Goal: Transaction & Acquisition: Purchase product/service

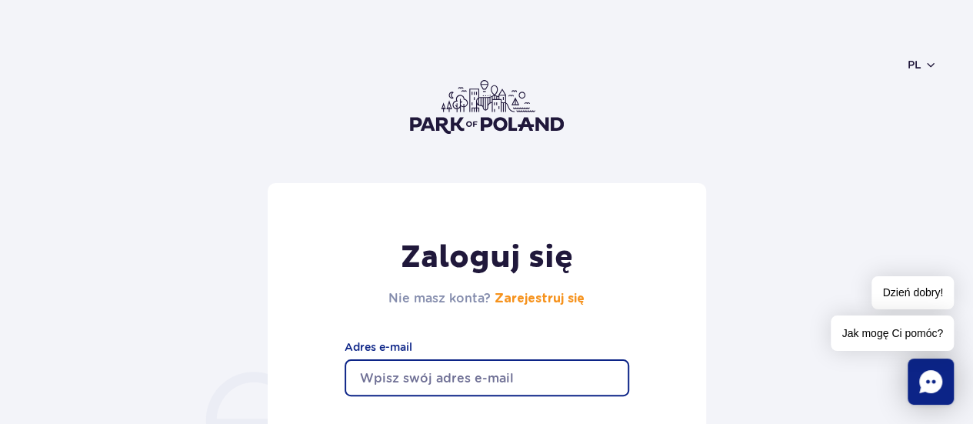
click at [443, 381] on input "email" at bounding box center [486, 377] width 284 height 37
type input "kamyczus@vp.pl"
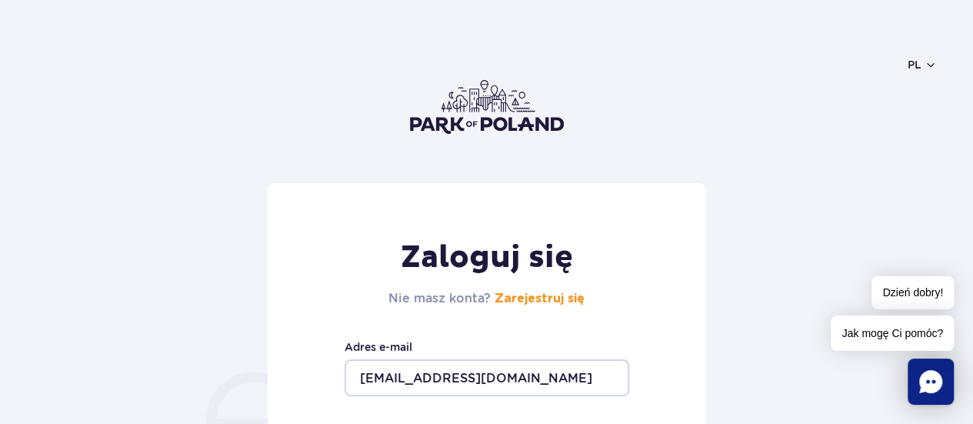
click at [744, 264] on form "Zaloguj się Nie masz konta? Zarejestruj się kamyczus@vp.pl Adres e-mail Pokaż H…" at bounding box center [486, 404] width 900 height 443
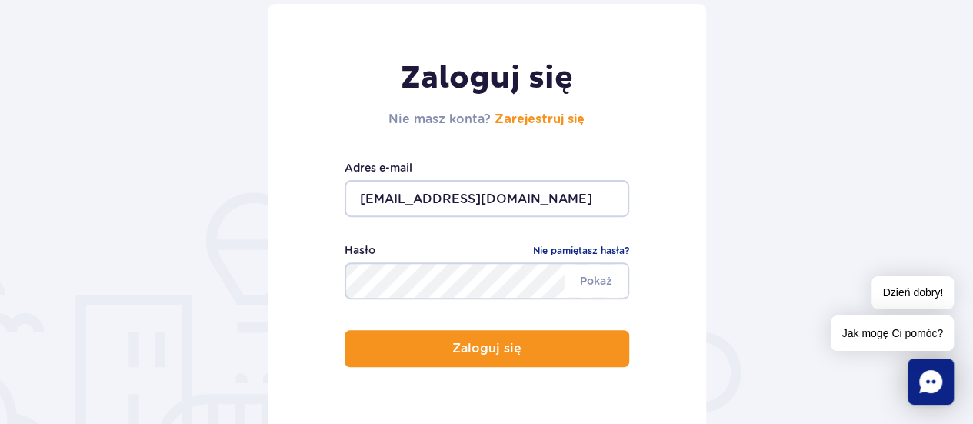
scroll to position [185, 0]
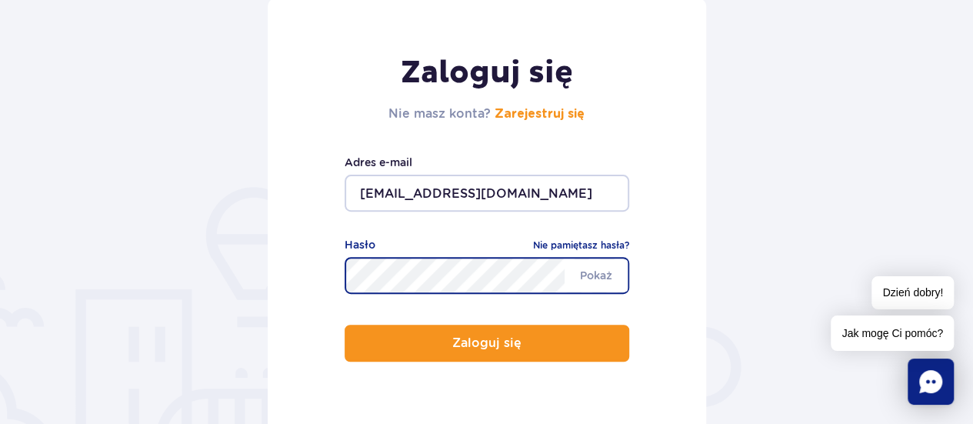
click at [344, 324] on button "Zaloguj się" at bounding box center [486, 342] width 284 height 37
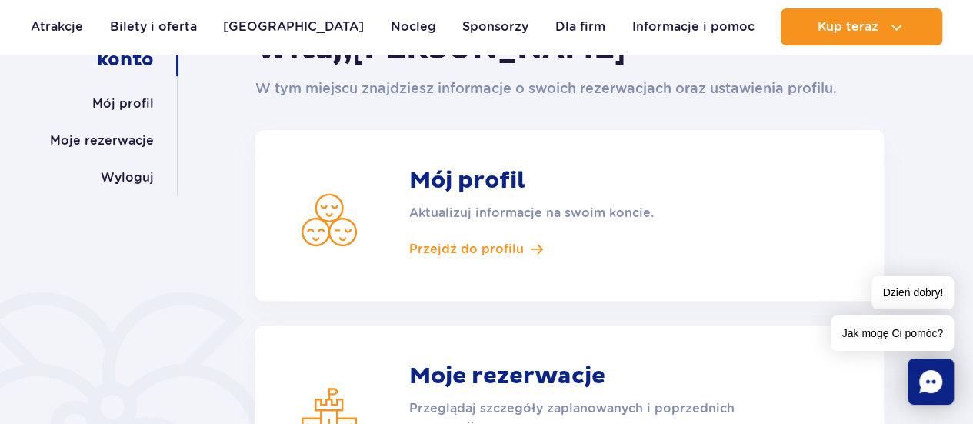
scroll to position [297, 0]
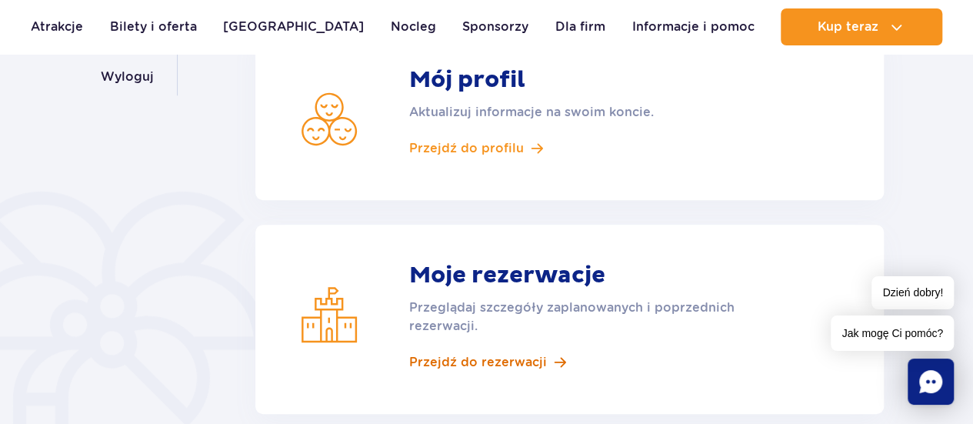
click at [474, 368] on span "Przejdź do rezerwacji" at bounding box center [478, 362] width 138 height 17
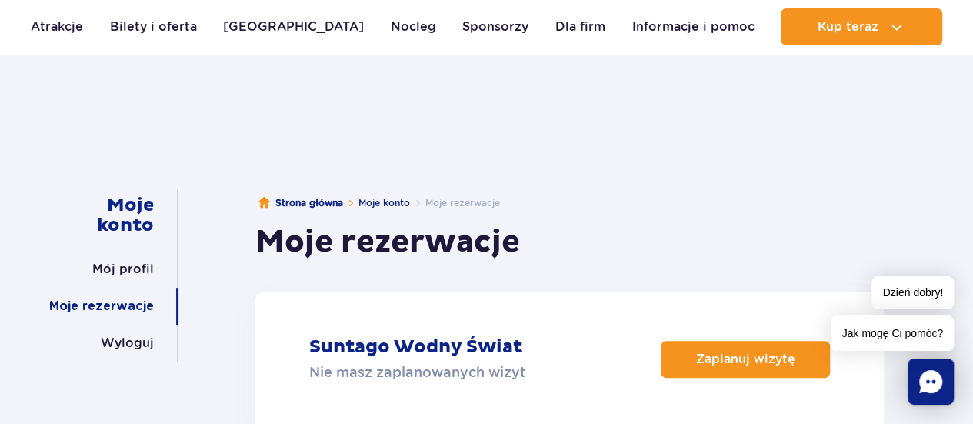
scroll to position [92, 0]
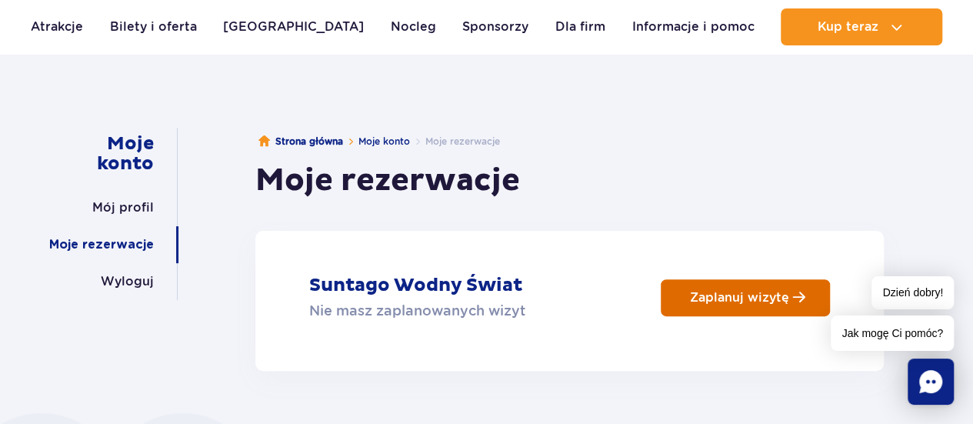
click at [744, 304] on p "Zaplanuj wizytę" at bounding box center [739, 297] width 99 height 15
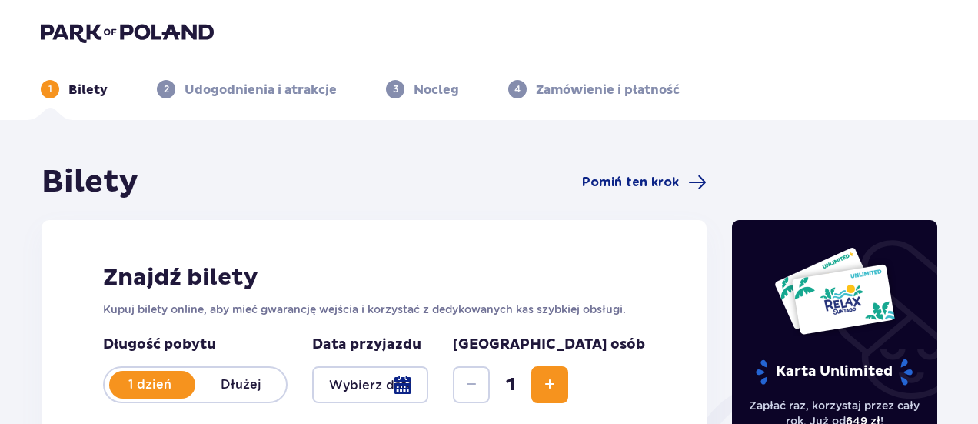
click at [428, 393] on div at bounding box center [370, 384] width 116 height 37
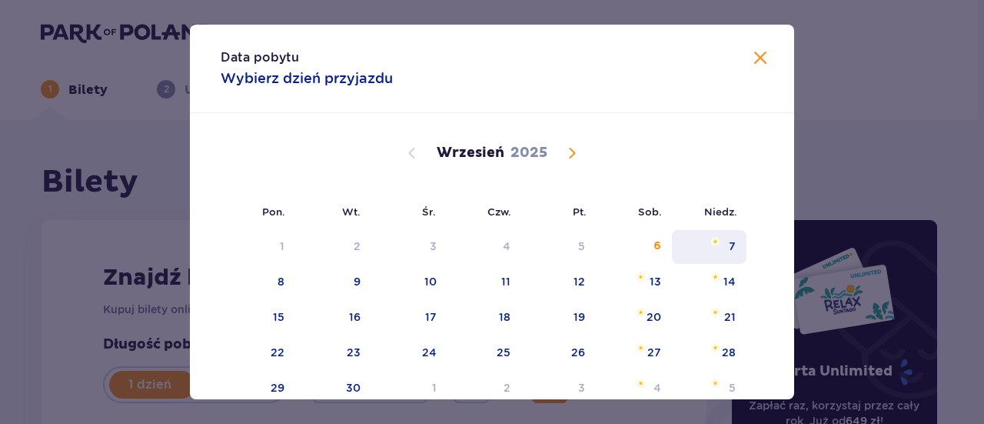
click at [730, 247] on div "7" at bounding box center [732, 245] width 7 height 15
type input "07.09.25"
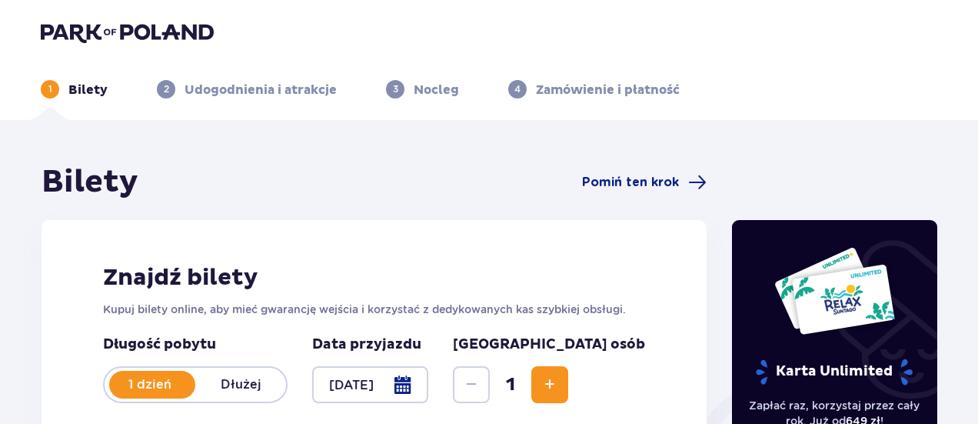
click at [559, 384] on span "Increase" at bounding box center [549, 384] width 18 height 18
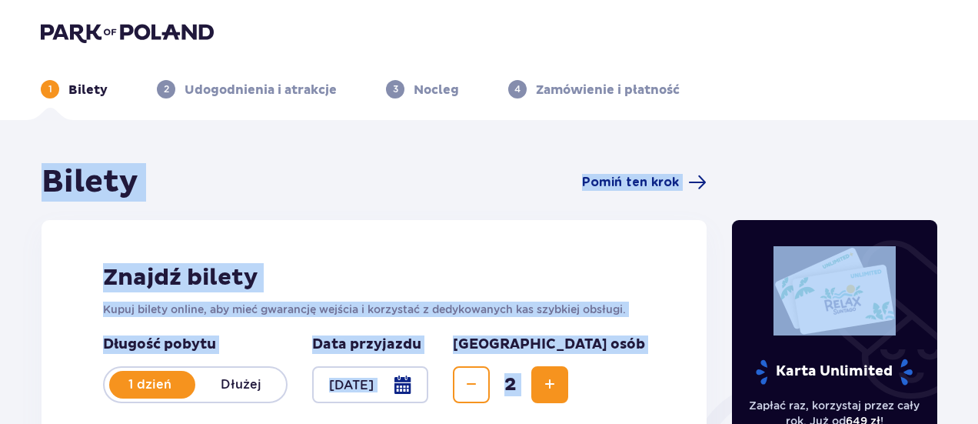
drag, startPoint x: 976, startPoint y: 115, endPoint x: 983, endPoint y: 158, distance: 43.6
click at [978, 158] on html "1 Bilety 2 Udogodnienia i atrakcje 3 Nocleg 4 Zamówienie i płatność Bilety Pomi…" at bounding box center [489, 212] width 978 height 424
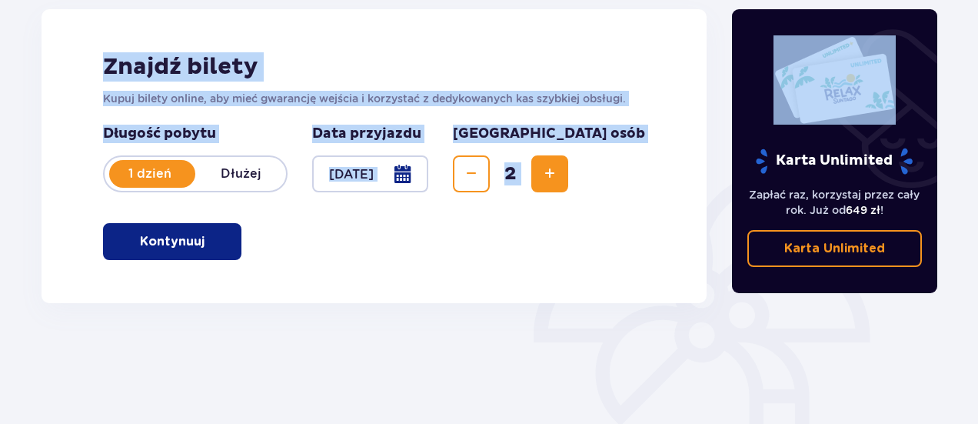
scroll to position [221, 0]
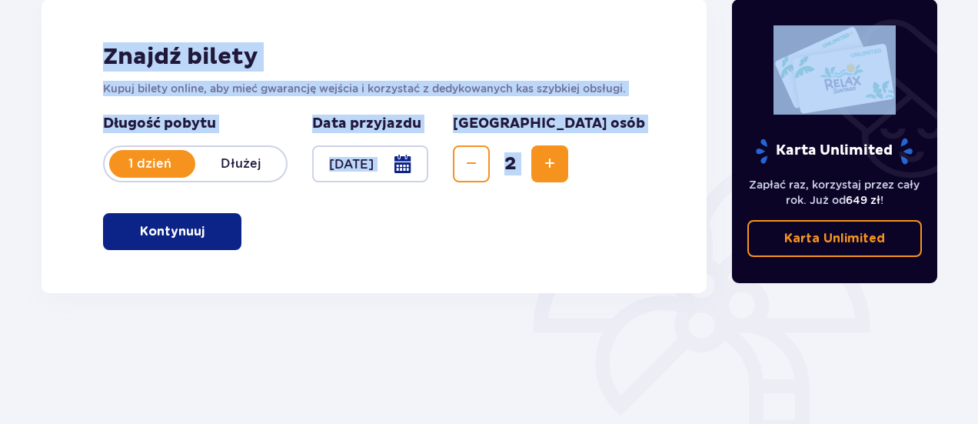
click at [222, 231] on button "Kontynuuj" at bounding box center [172, 231] width 138 height 37
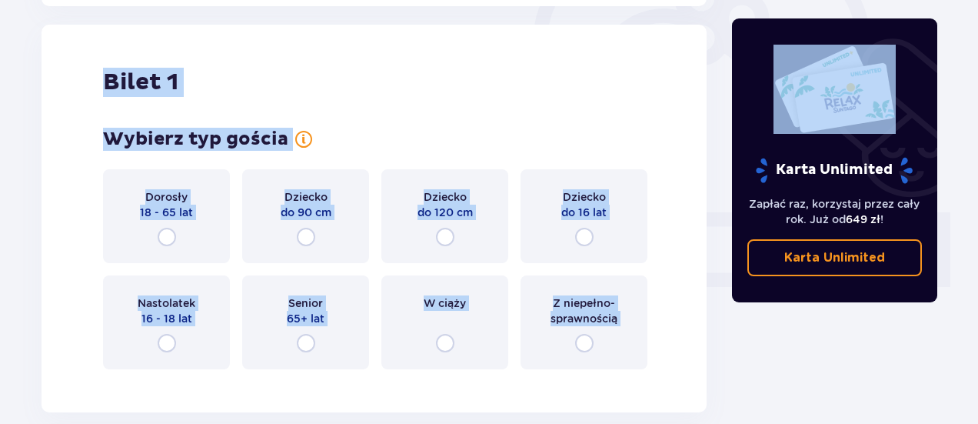
scroll to position [514, 0]
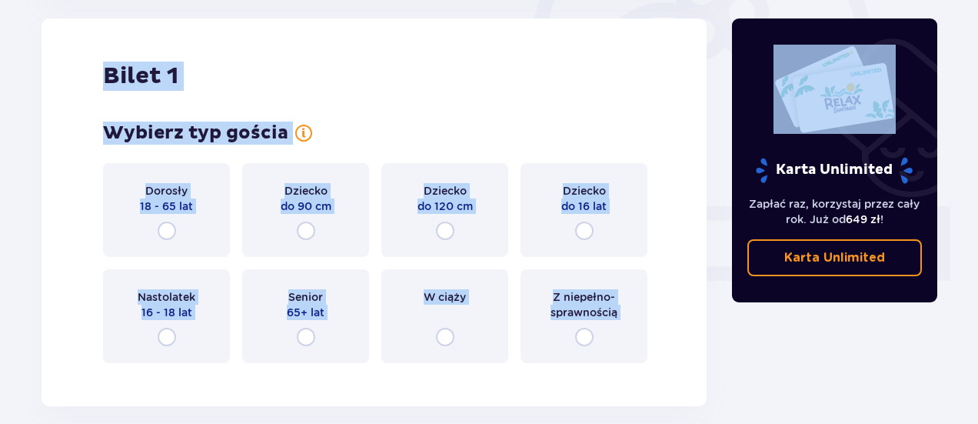
click at [4, 201] on div "Bilety Pomiń ten krok Znajdź bilety Kupuj bilety online, aby mieć gwarancję wej…" at bounding box center [489, 292] width 978 height 1372
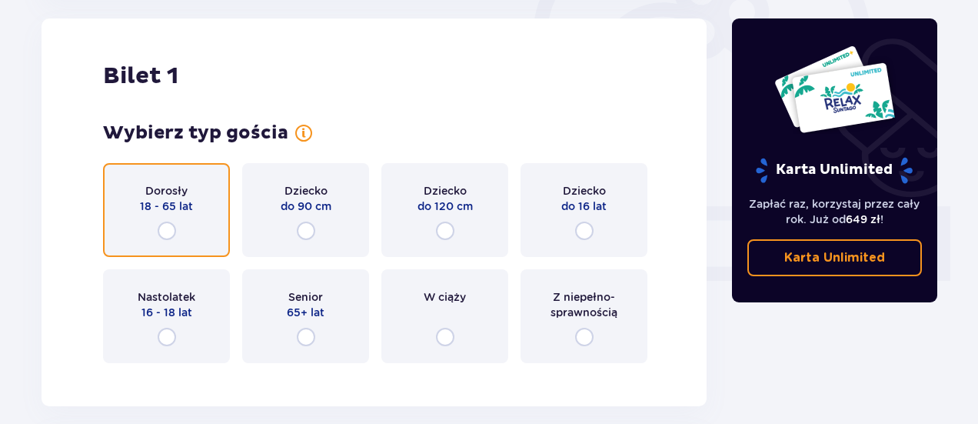
click at [172, 227] on input "radio" at bounding box center [167, 230] width 18 height 18
radio input "true"
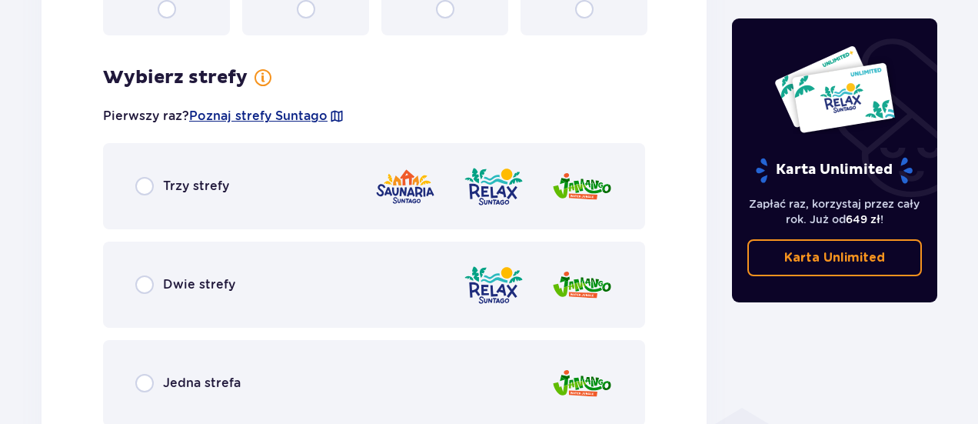
scroll to position [889, 0]
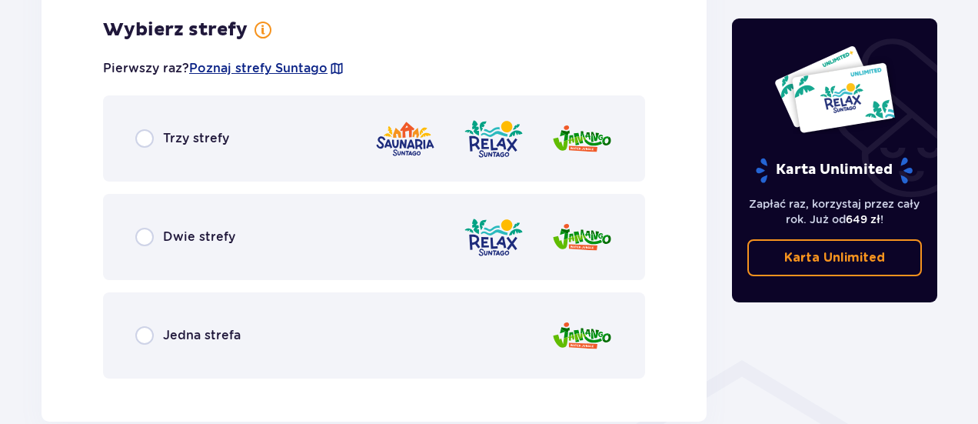
click at [246, 236] on div "Dwie strefy" at bounding box center [374, 237] width 542 height 86
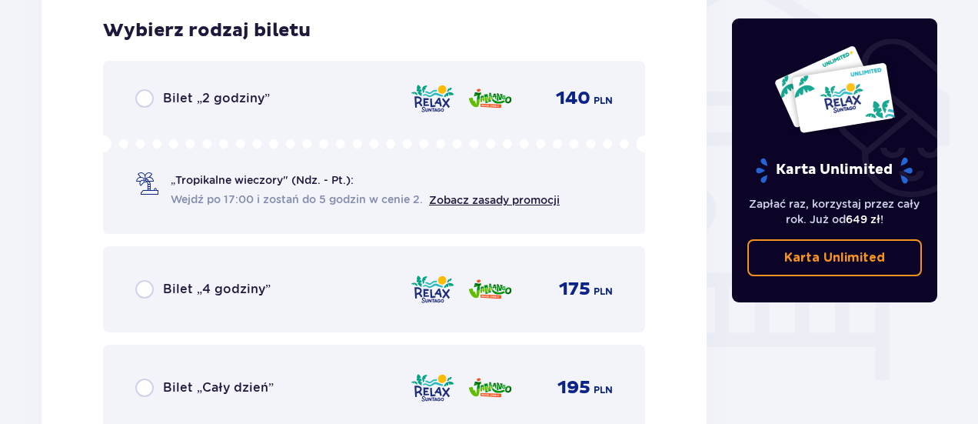
scroll to position [1279, 0]
click at [248, 305] on div "Bilet „4 godziny” 175 PLN" at bounding box center [374, 288] width 542 height 86
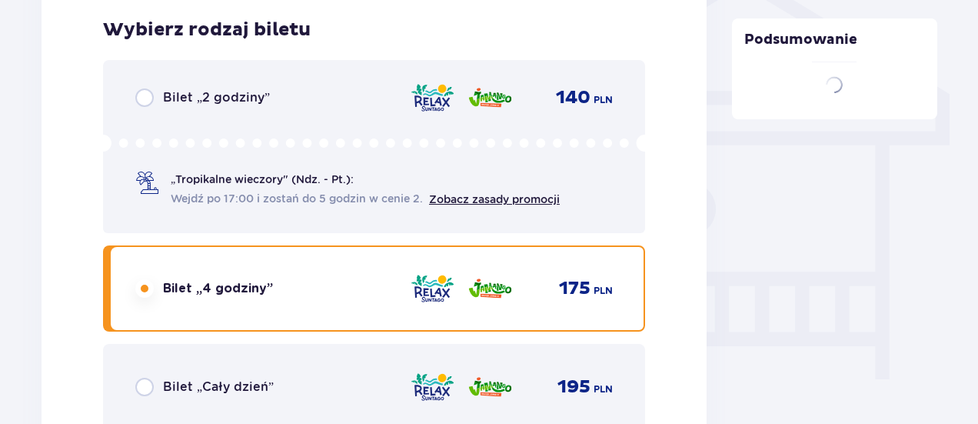
scroll to position [1752, 0]
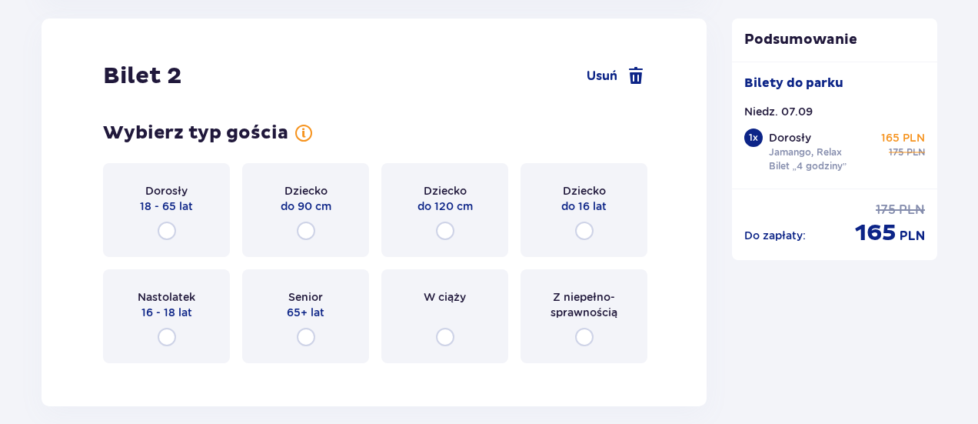
click at [166, 218] on div "Dorosły 18 - 65 lat" at bounding box center [166, 210] width 127 height 94
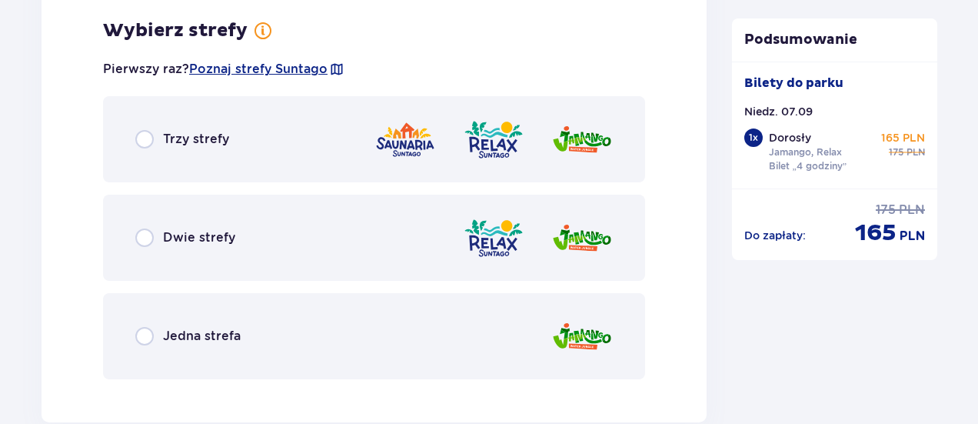
scroll to position [2127, 0]
click at [181, 257] on div "Dwie strefy" at bounding box center [374, 237] width 542 height 86
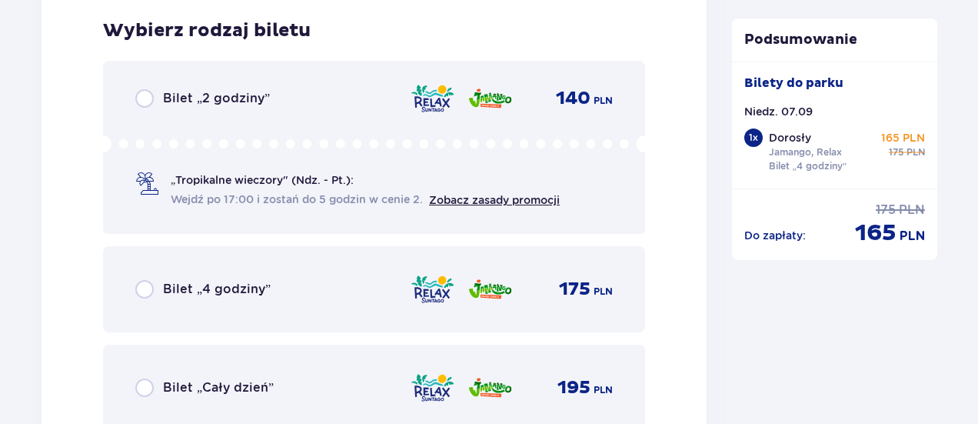
scroll to position [2518, 0]
click at [178, 274] on div "Bilet „4 godziny” 175 PLN" at bounding box center [373, 288] width 477 height 32
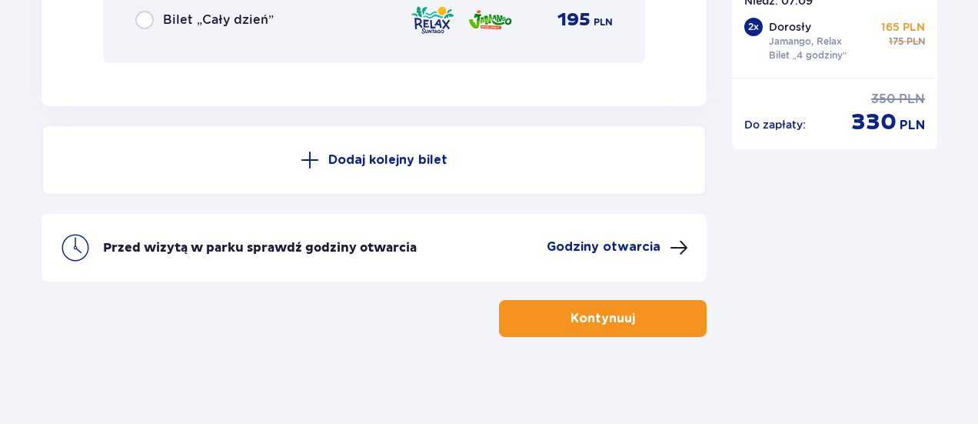
scroll to position [2889, 0]
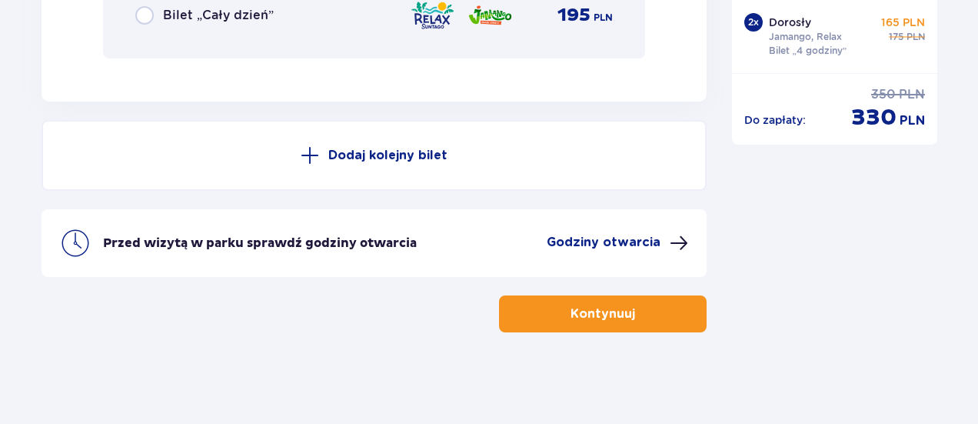
click at [570, 311] on p "Kontynuuj" at bounding box center [602, 313] width 65 height 17
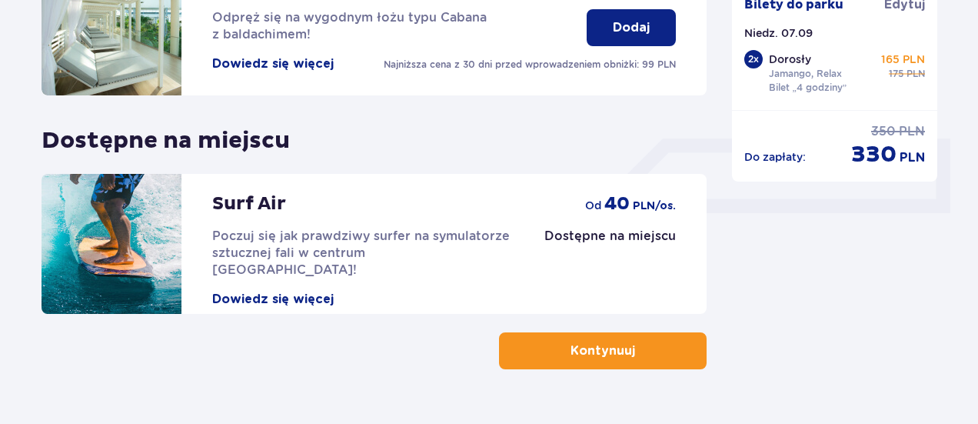
scroll to position [584, 0]
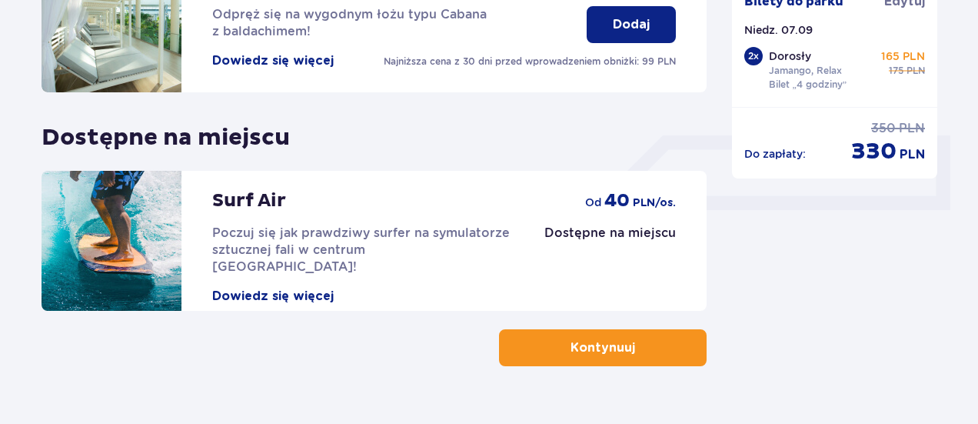
click at [673, 342] on button "Kontynuuj" at bounding box center [603, 347] width 208 height 37
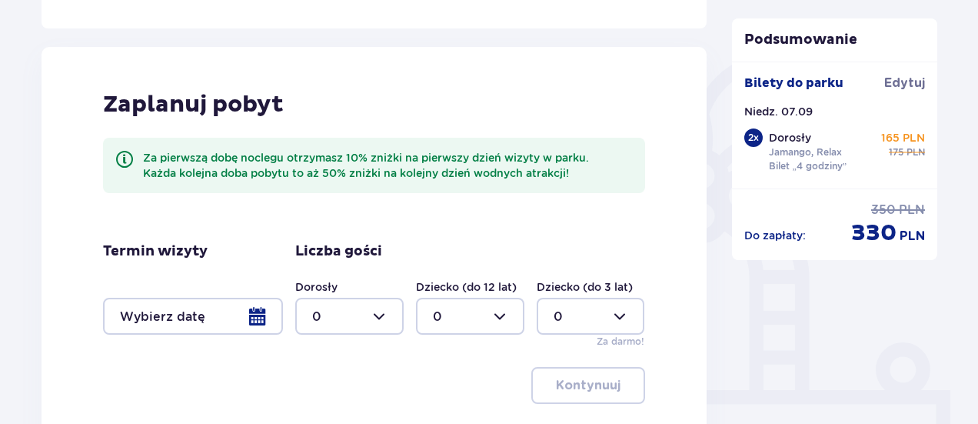
scroll to position [500, 0]
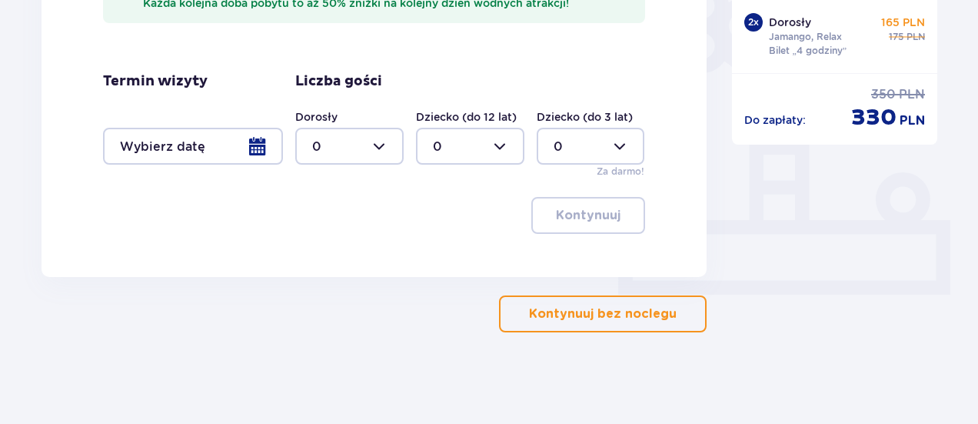
click at [661, 316] on p "Kontynuuj bez noclegu" at bounding box center [603, 313] width 148 height 17
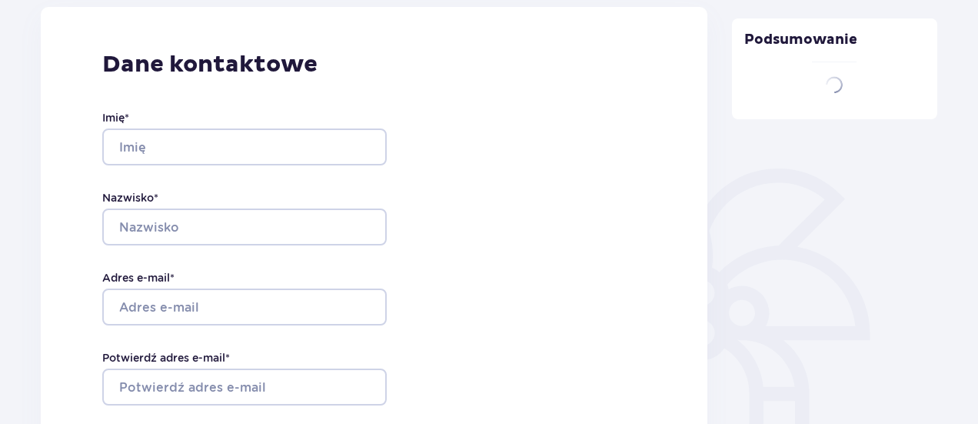
type input "Paulina"
type input "Głowala"
type input "[EMAIL_ADDRESS][DOMAIN_NAME]"
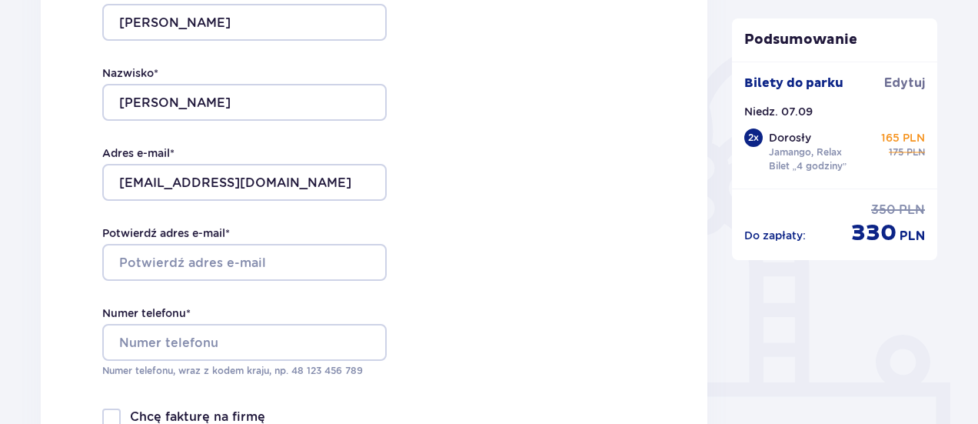
scroll to position [338, 0]
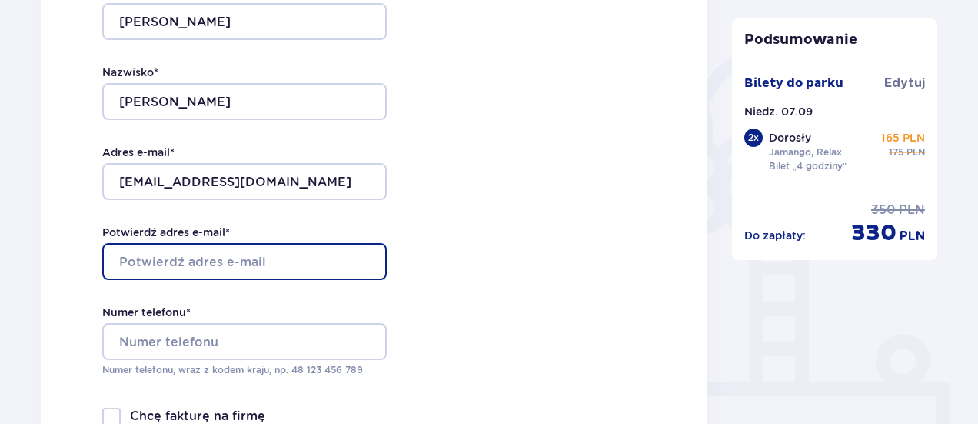
click at [316, 251] on input "Potwierdź adres e-mail *" at bounding box center [244, 261] width 284 height 37
type input "[EMAIL_ADDRESS][DOMAIN_NAME]"
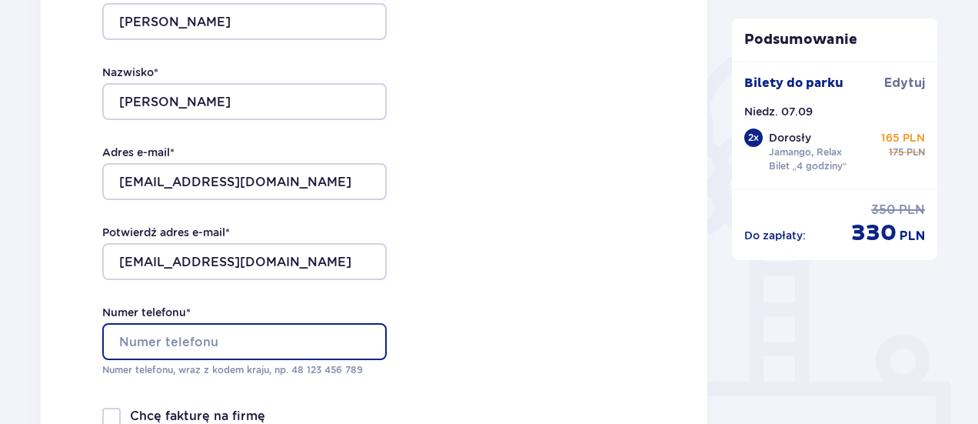
type input "781695268"
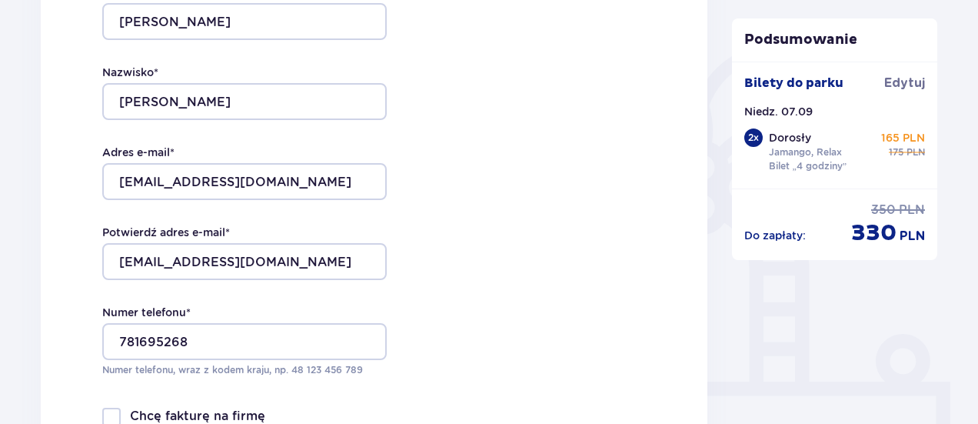
click at [515, 264] on div "Dane kontaktowe Imię * Paulina Nazwisko * Głowala Adres e-mail * kamyczus@vp.pl…" at bounding box center [374, 205] width 667 height 646
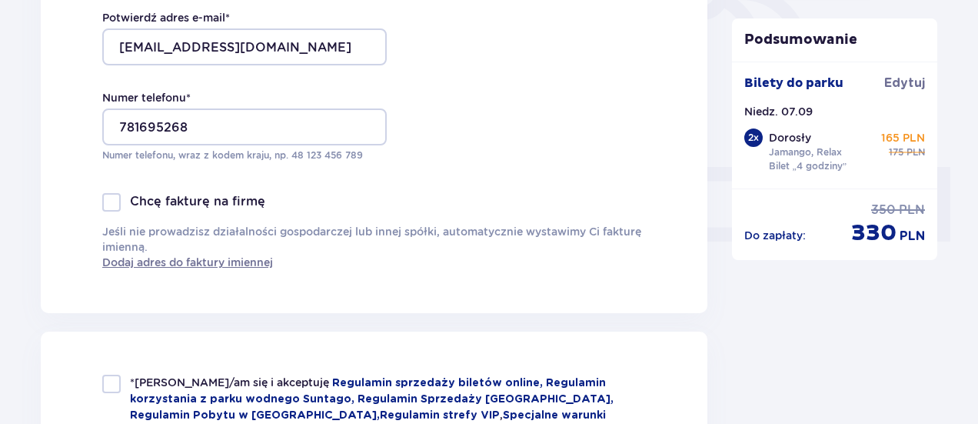
scroll to position [677, 0]
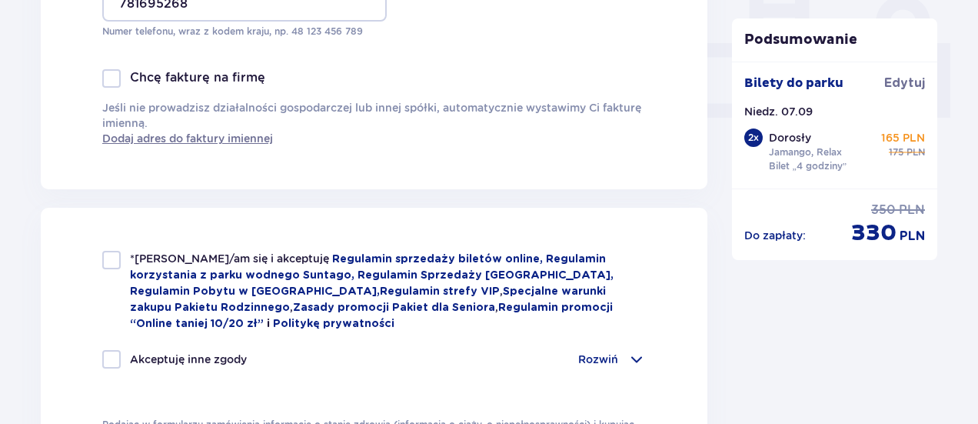
click at [112, 264] on div at bounding box center [111, 260] width 18 height 18
checkbox input "true"
click at [35, 345] on div "Zamówienie i płatność Dane kontaktowe Imię * Paulina Nazwisko * Głowala Adres e…" at bounding box center [373, 286] width 691 height 1601
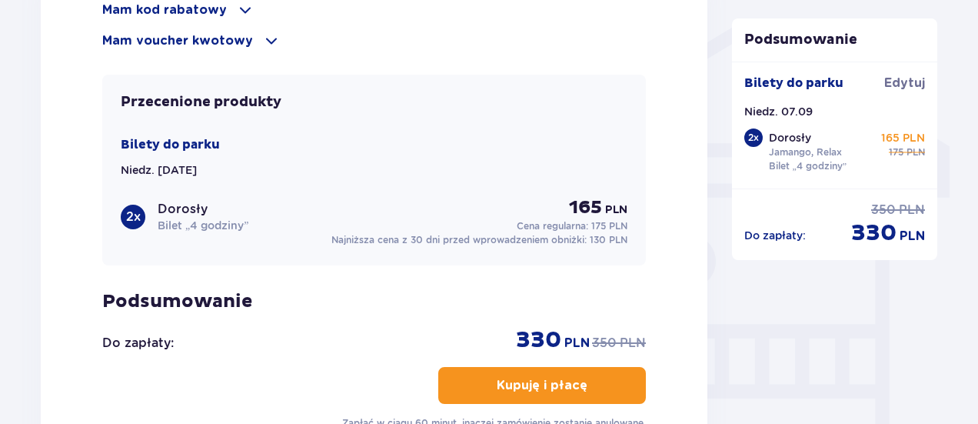
scroll to position [1230, 0]
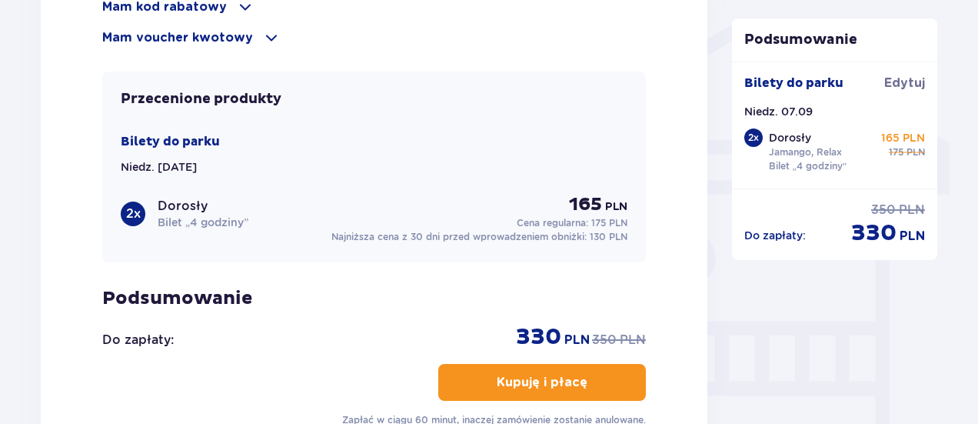
click at [546, 374] on p "Kupuję i płacę" at bounding box center [542, 382] width 91 height 17
